Goal: Task Accomplishment & Management: Use online tool/utility

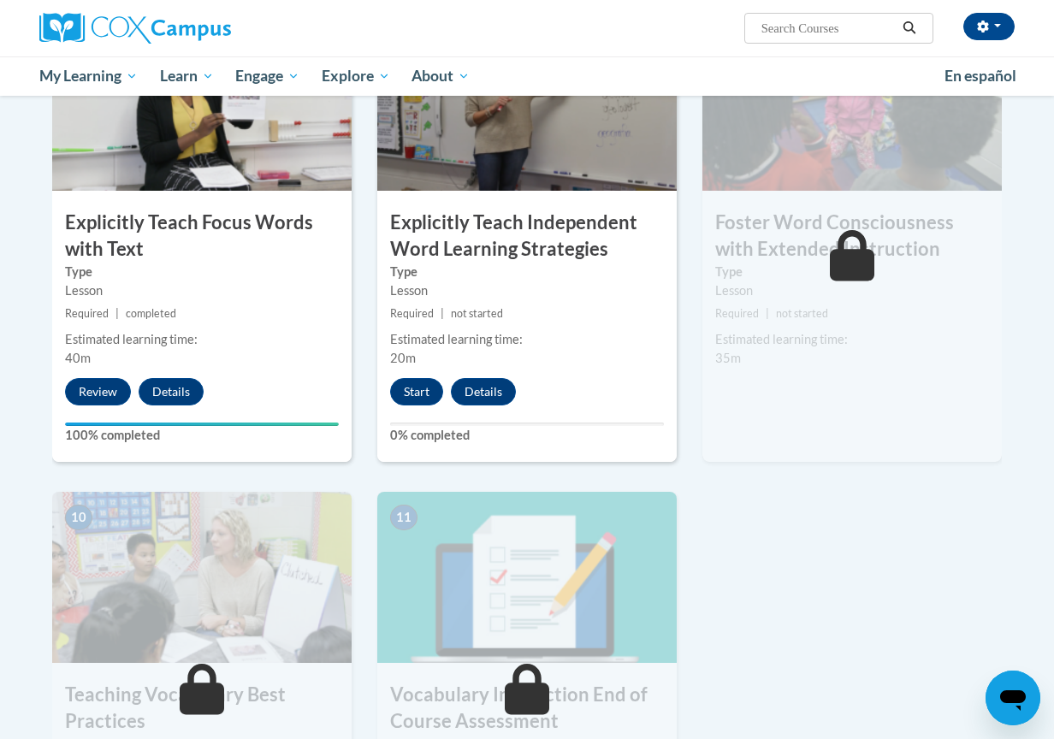
scroll to position [1368, 0]
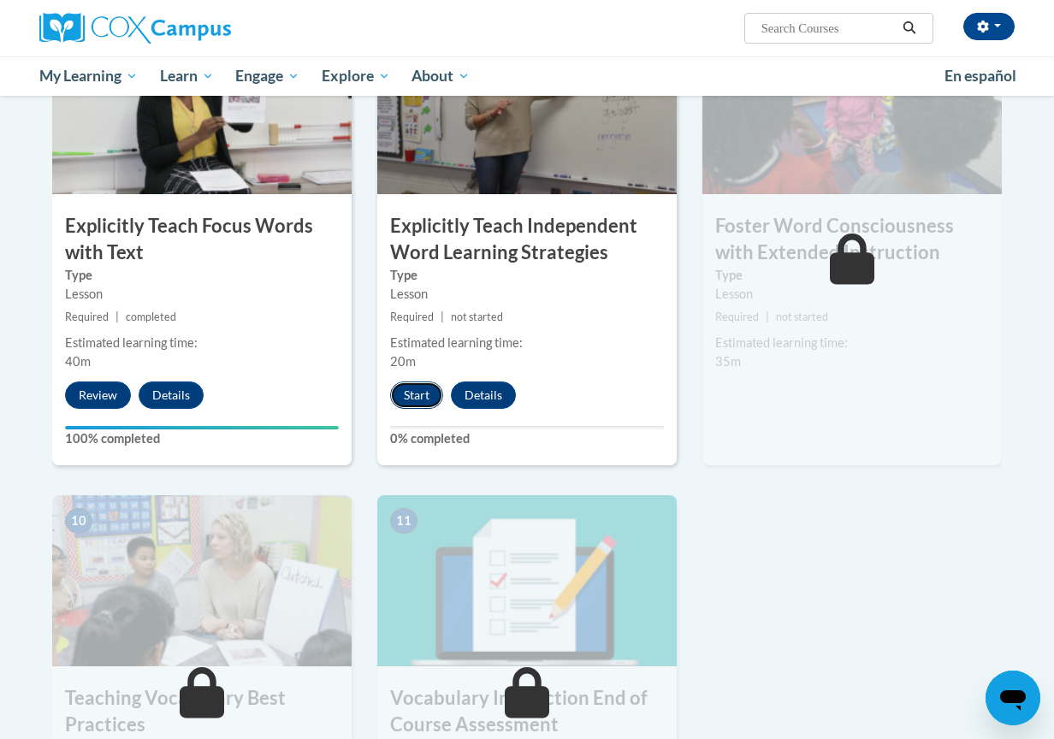
click at [405, 394] on button "Start" at bounding box center [416, 395] width 53 height 27
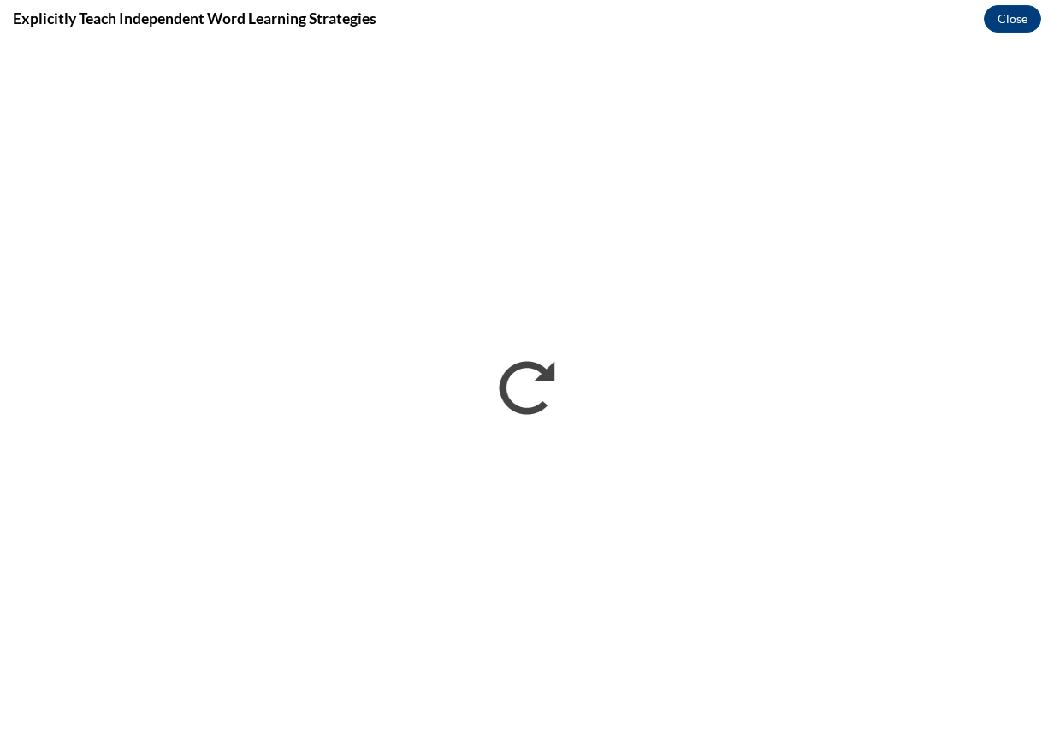
scroll to position [0, 0]
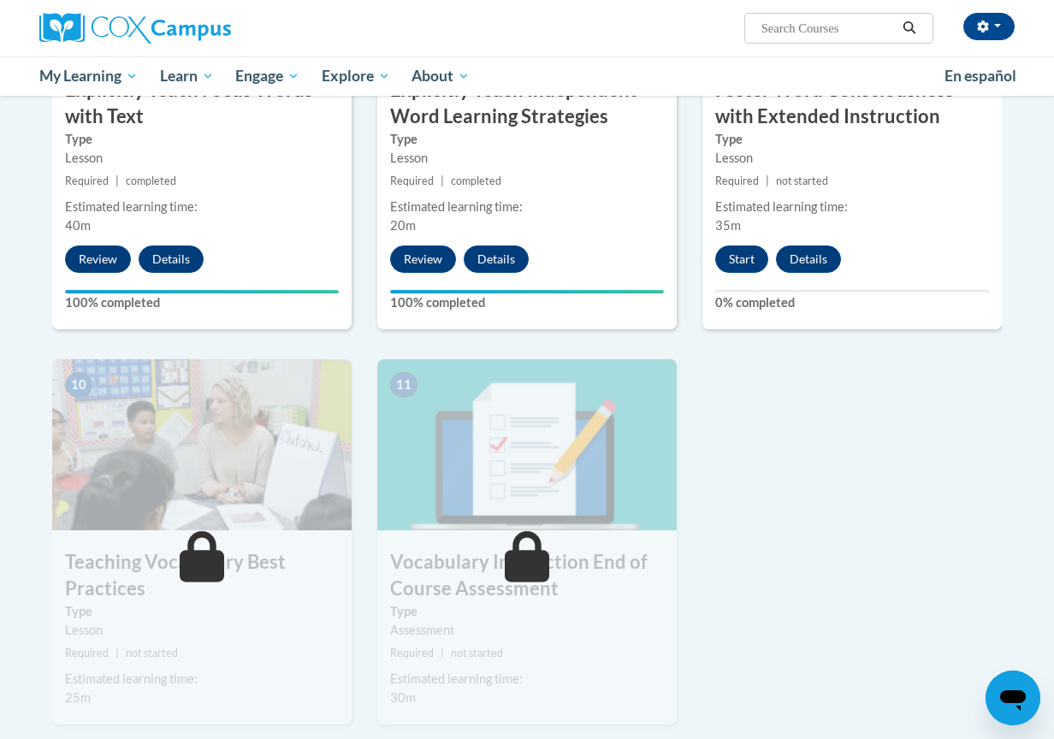
scroll to position [1506, 0]
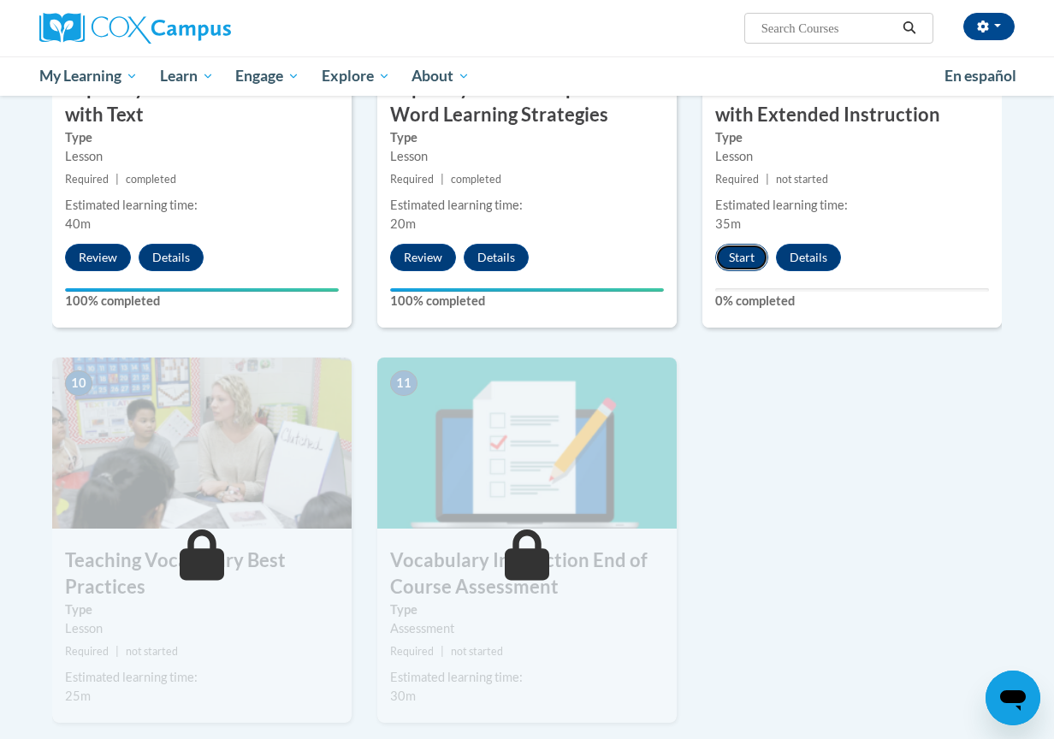
click at [737, 258] on button "Start" at bounding box center [741, 257] width 53 height 27
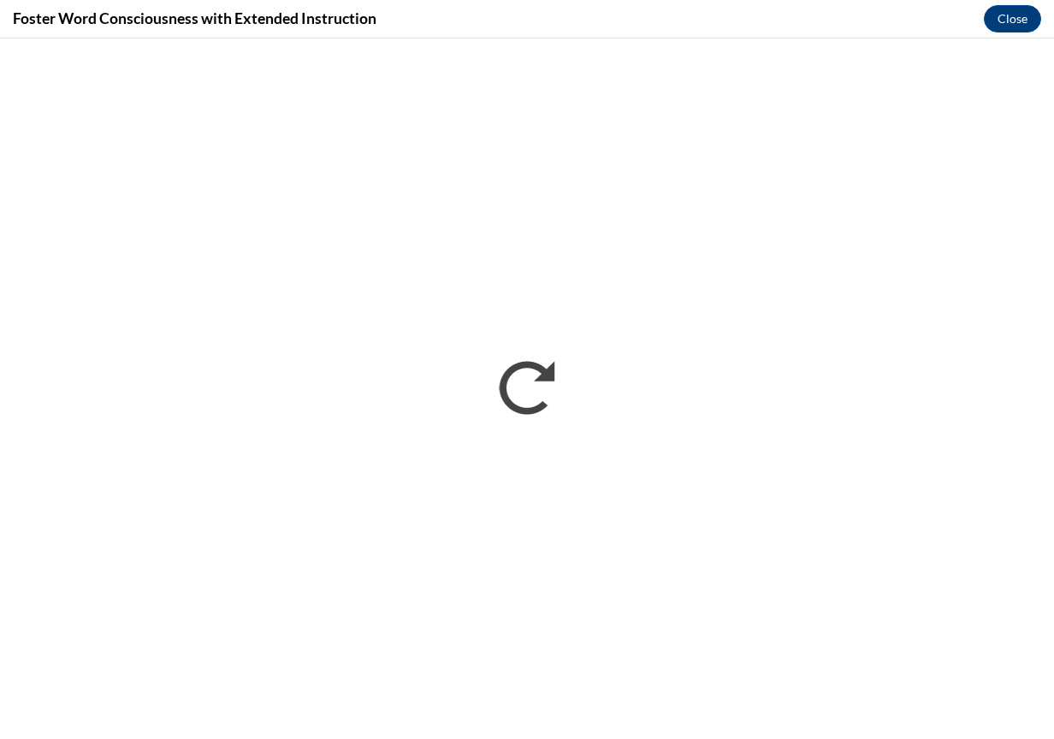
scroll to position [0, 0]
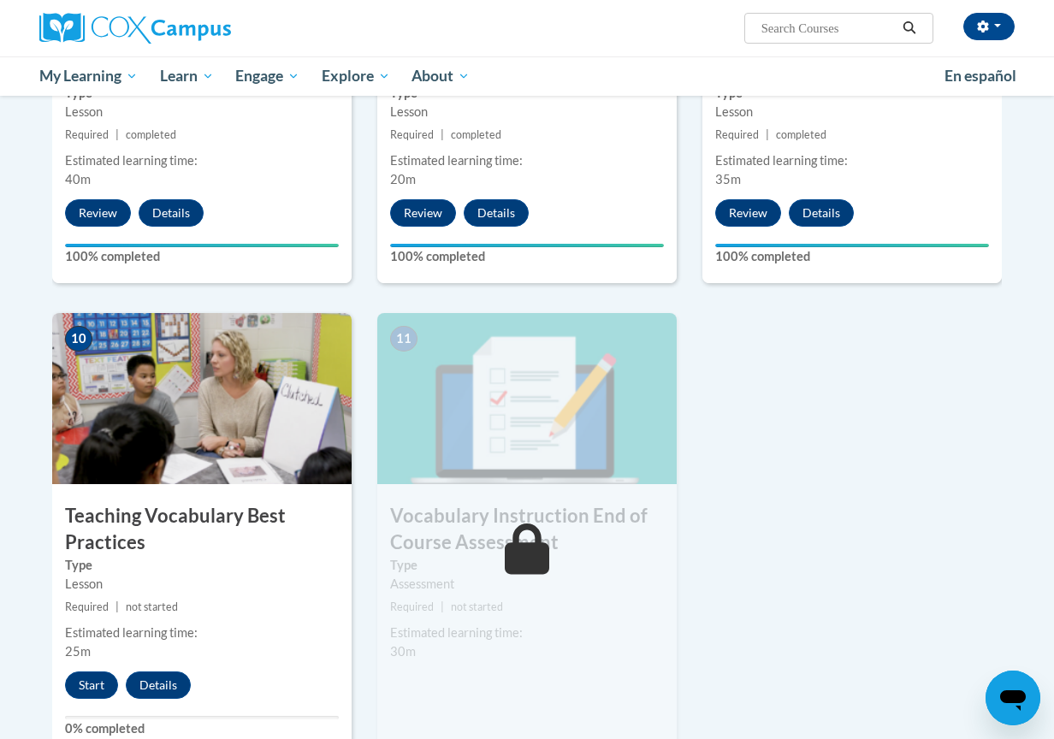
scroll to position [1551, 0]
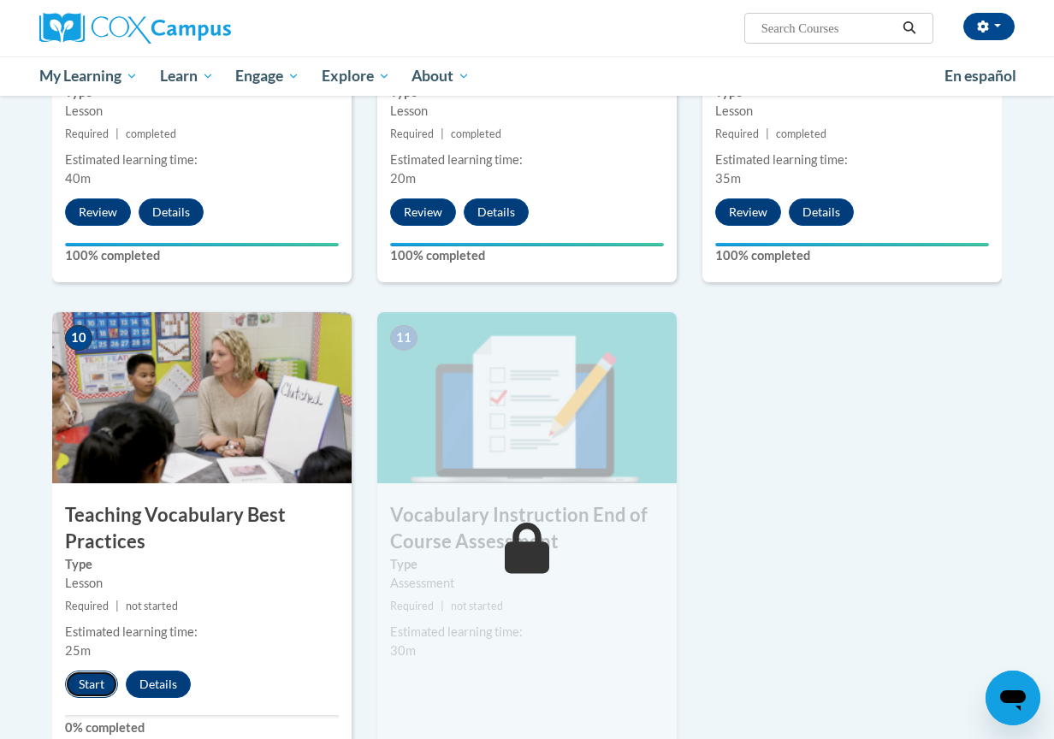
click at [80, 682] on button "Start" at bounding box center [91, 684] width 53 height 27
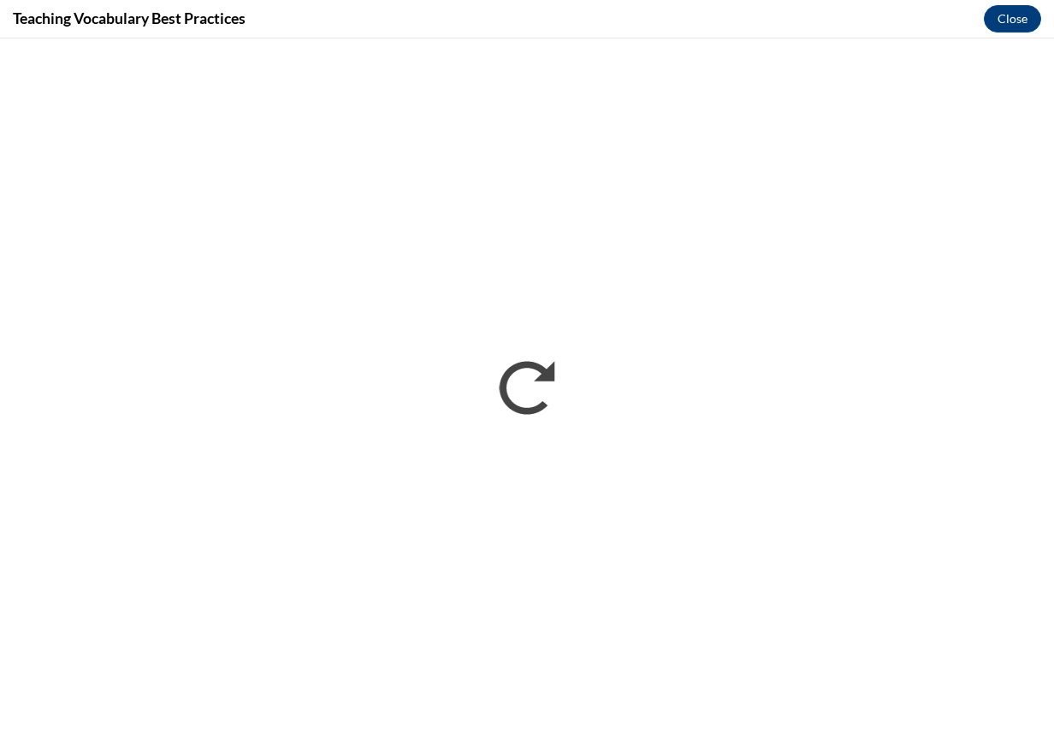
scroll to position [0, 0]
